Goal: Check status: Check status

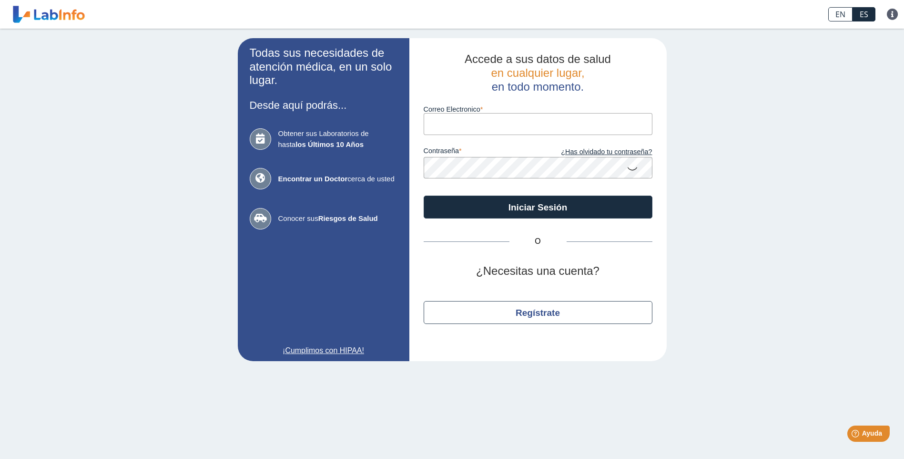
click at [452, 122] on input "Correo Electronico" at bounding box center [538, 123] width 229 height 21
type input "[EMAIL_ADDRESS][DOMAIN_NAME]"
click at [631, 170] on icon at bounding box center [632, 168] width 11 height 19
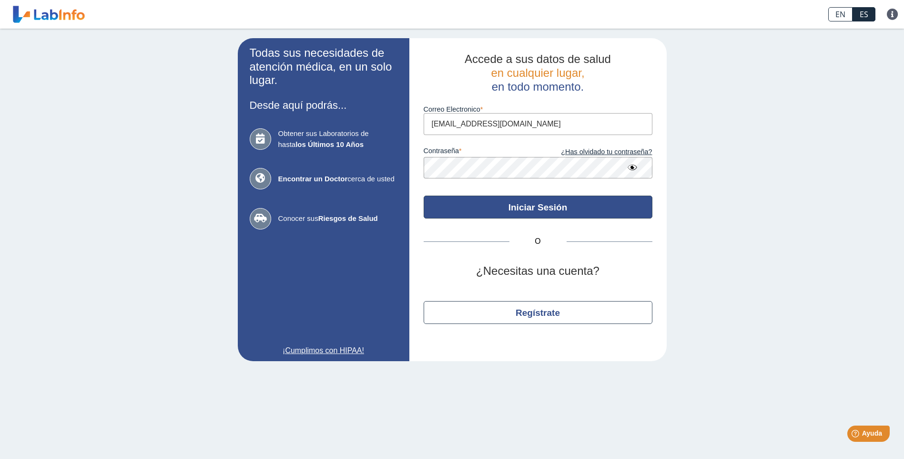
click at [534, 208] on button "Iniciar Sesión" at bounding box center [538, 206] width 229 height 23
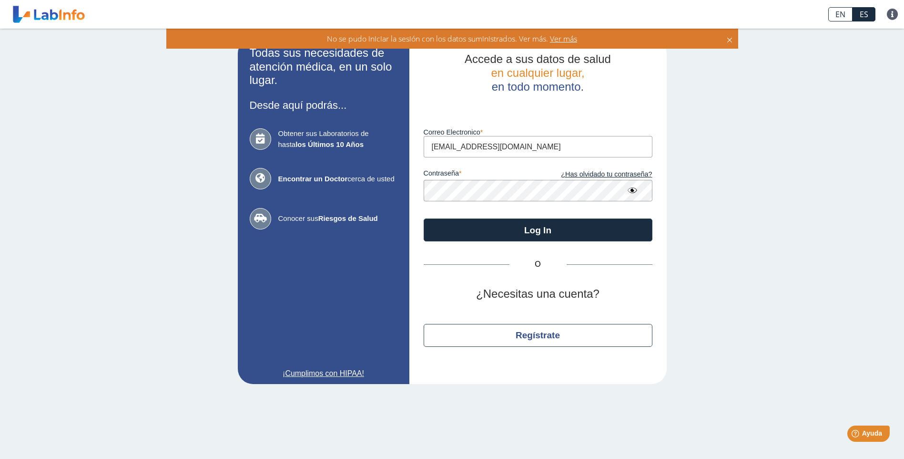
click at [403, 190] on app-login "Todas sus necesidades de atención médica, en un solo lugar. Desde aquí podrás..…" at bounding box center [452, 211] width 429 height 346
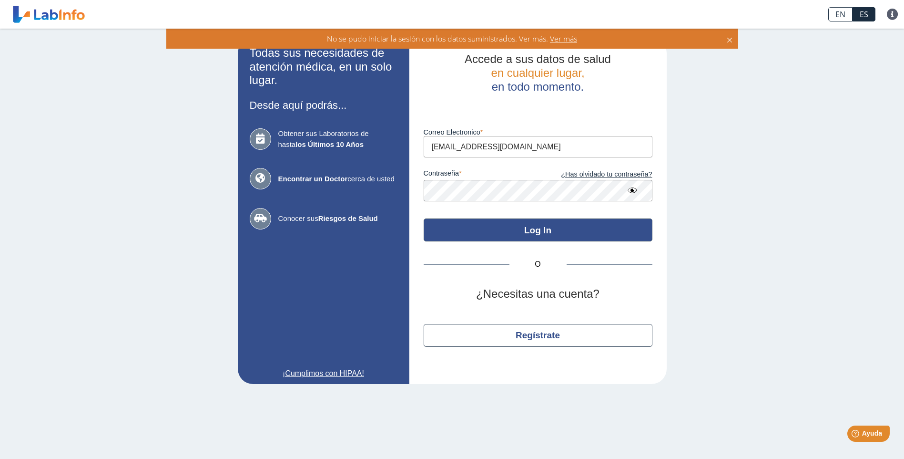
click at [543, 232] on button "Log In" at bounding box center [538, 229] width 229 height 23
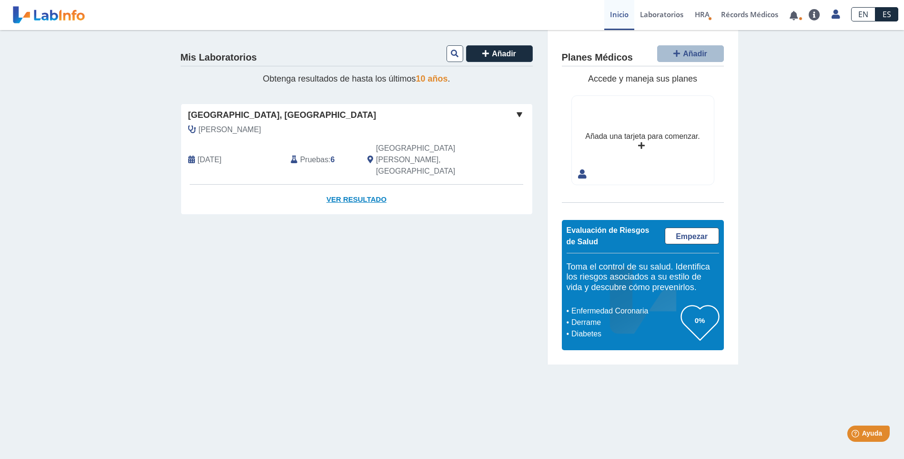
click at [348, 185] on link "Ver Resultado" at bounding box center [356, 200] width 351 height 30
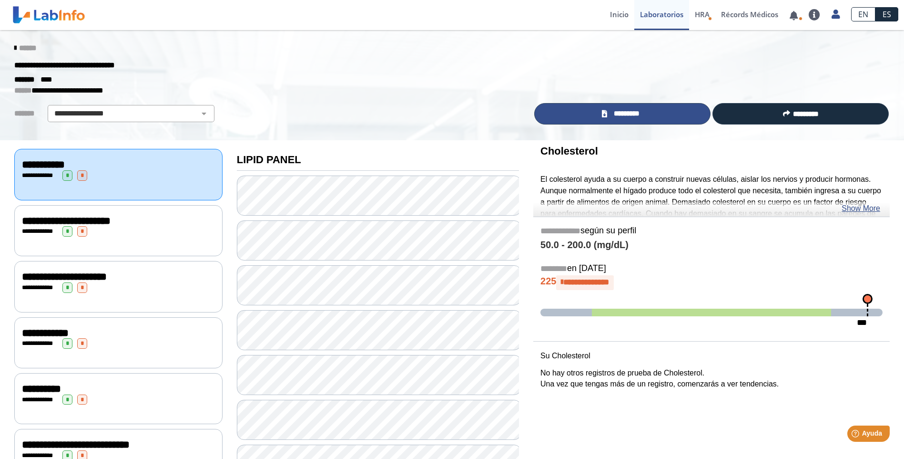
click at [607, 113] on link "*********" at bounding box center [622, 113] width 176 height 21
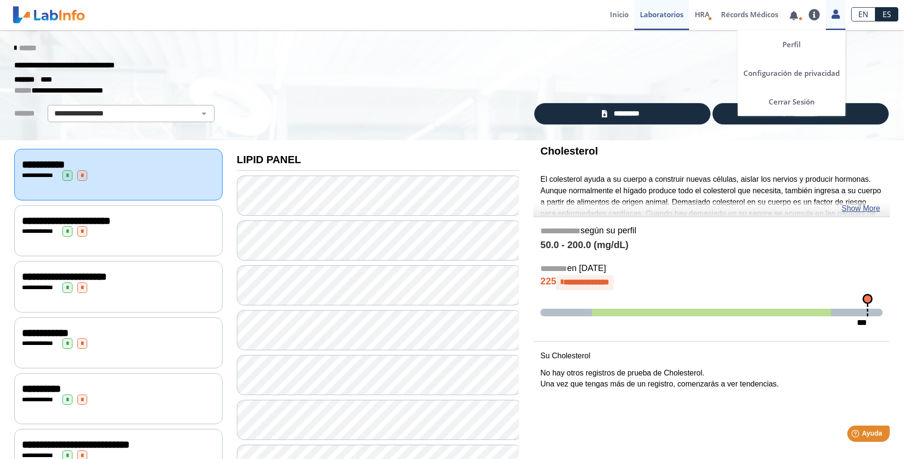
click at [833, 17] on icon at bounding box center [836, 13] width 8 height 7
click at [802, 99] on link "Cerrar Sesión" at bounding box center [792, 101] width 108 height 29
